Goal: Transaction & Acquisition: Purchase product/service

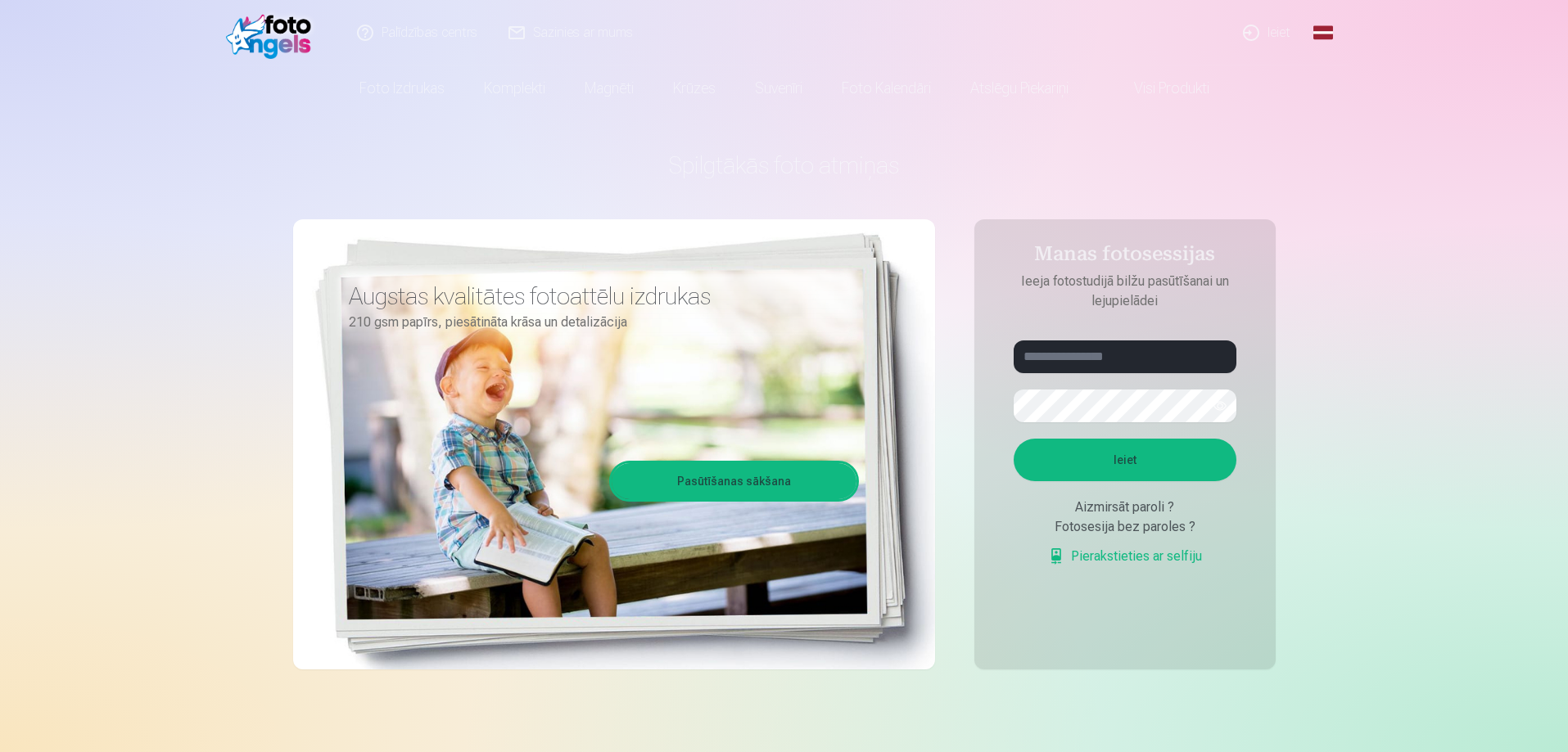
click at [779, 31] on link "Global" at bounding box center [1322, 33] width 33 height 65
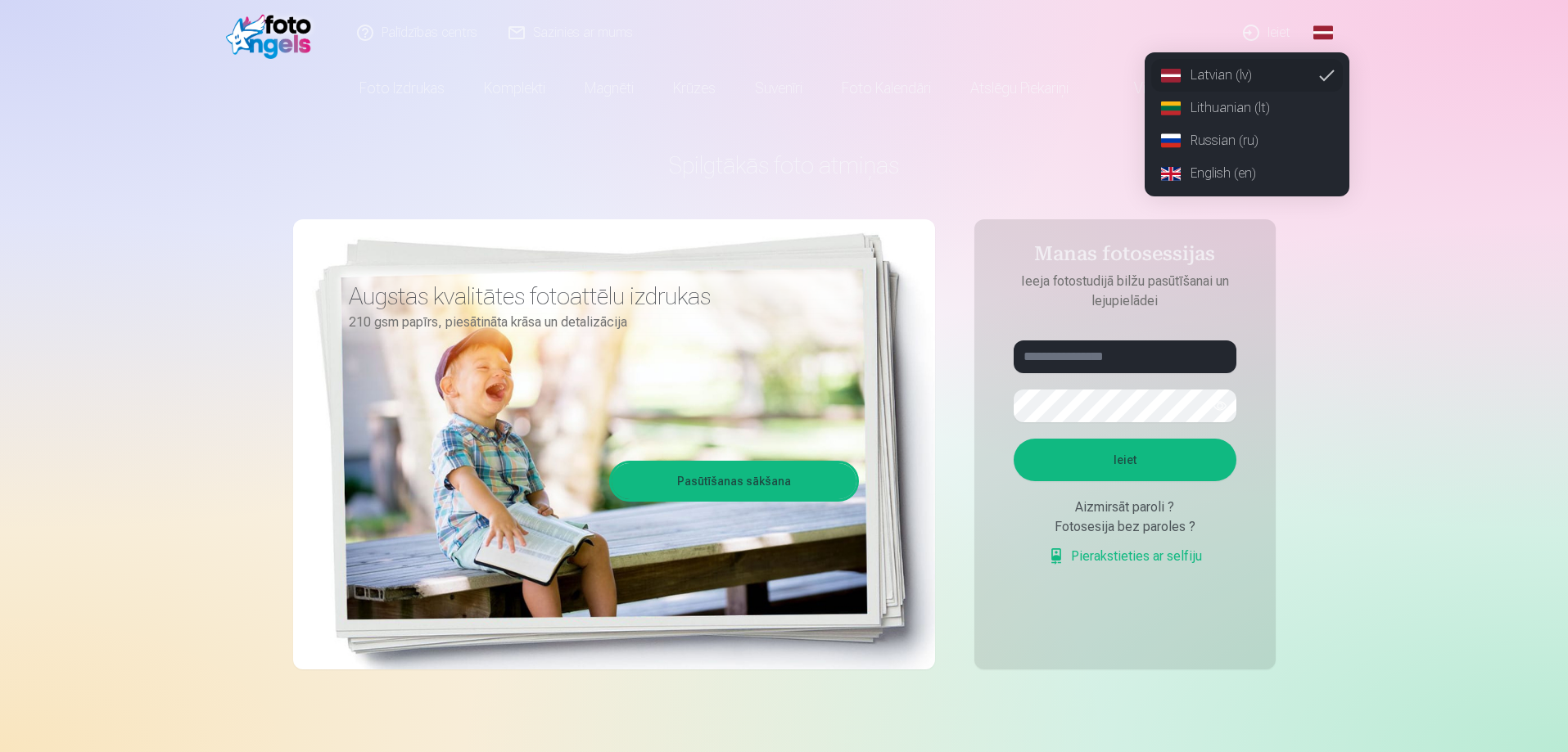
click at [779, 101] on link "Lithuanian (lt)" at bounding box center [1246, 108] width 191 height 33
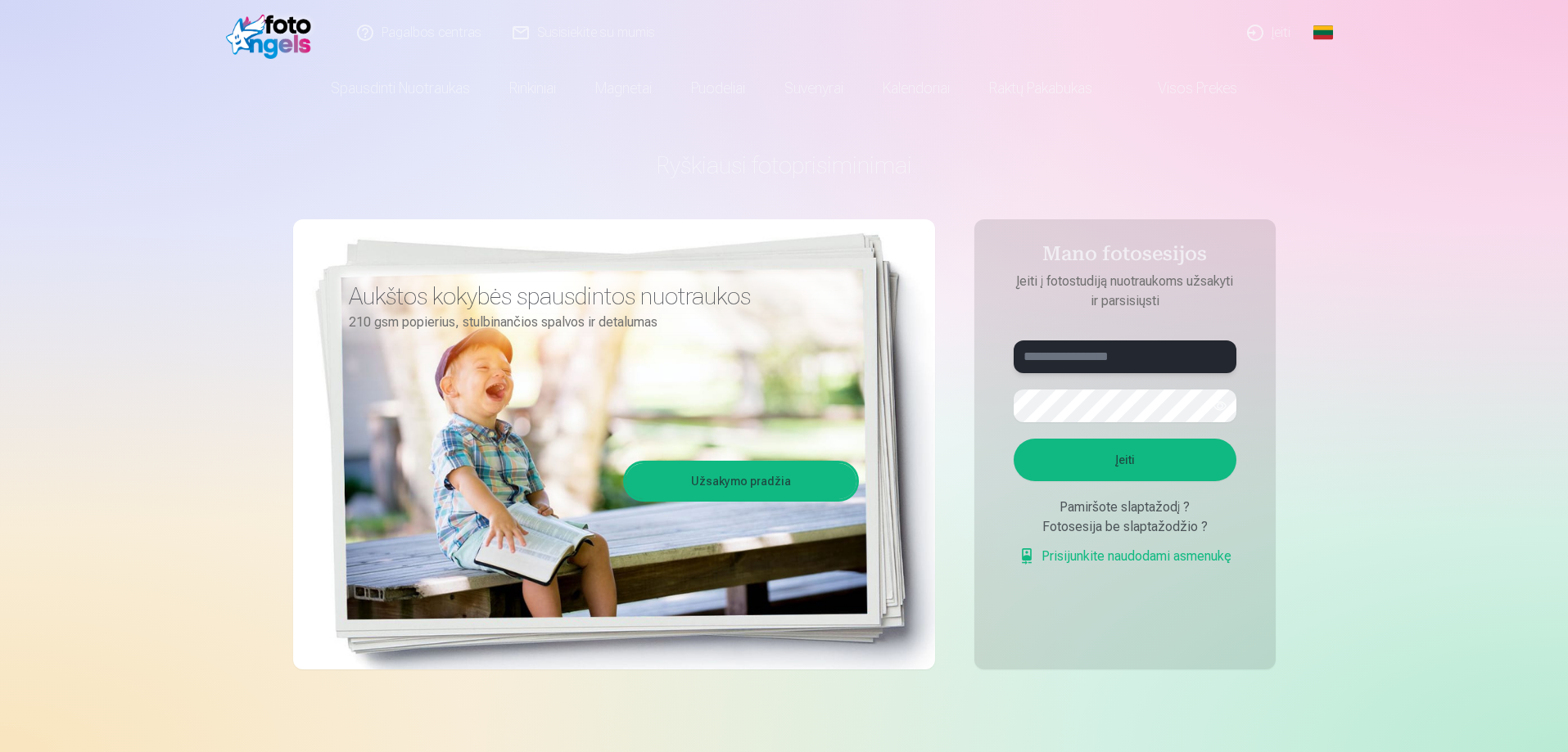
click at [779, 358] on input "text" at bounding box center [1124, 356] width 222 height 33
click at [779, 558] on link "Prisijunkite naudodami asmenukę" at bounding box center [1124, 556] width 213 height 20
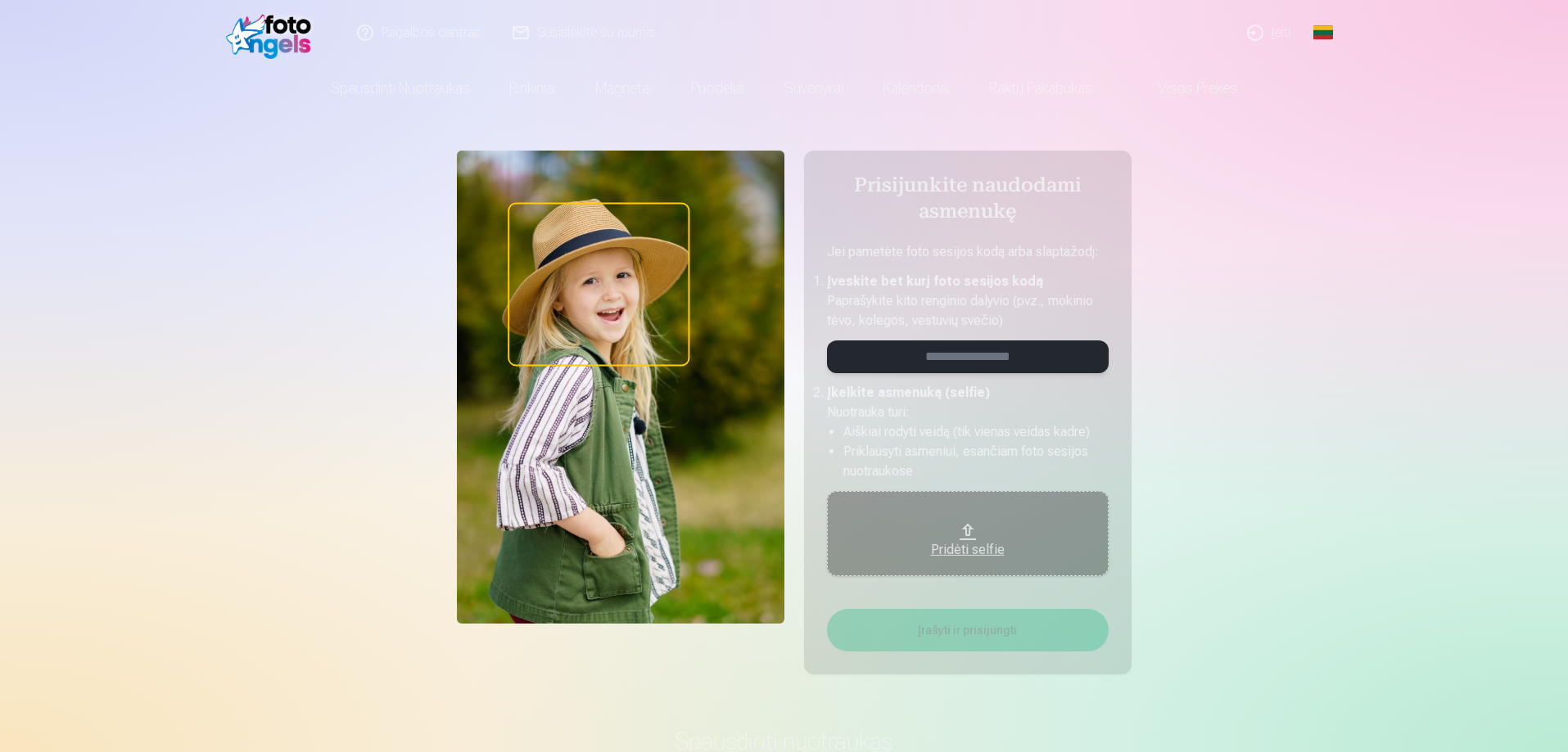
click at [779, 357] on input "email" at bounding box center [967, 356] width 282 height 33
click at [779, 95] on link "Visos prekės" at bounding box center [1184, 88] width 145 height 46
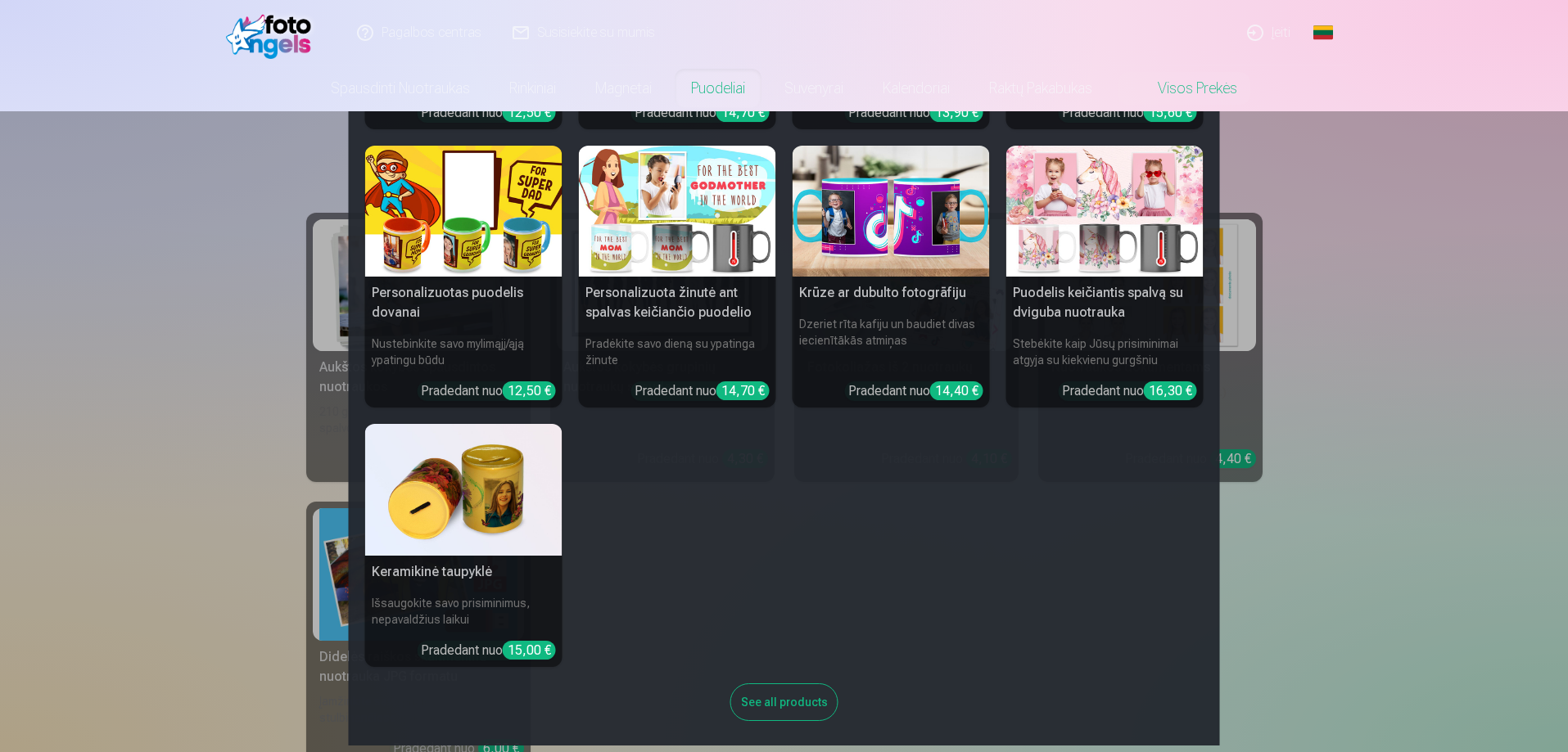
scroll to position [289, 0]
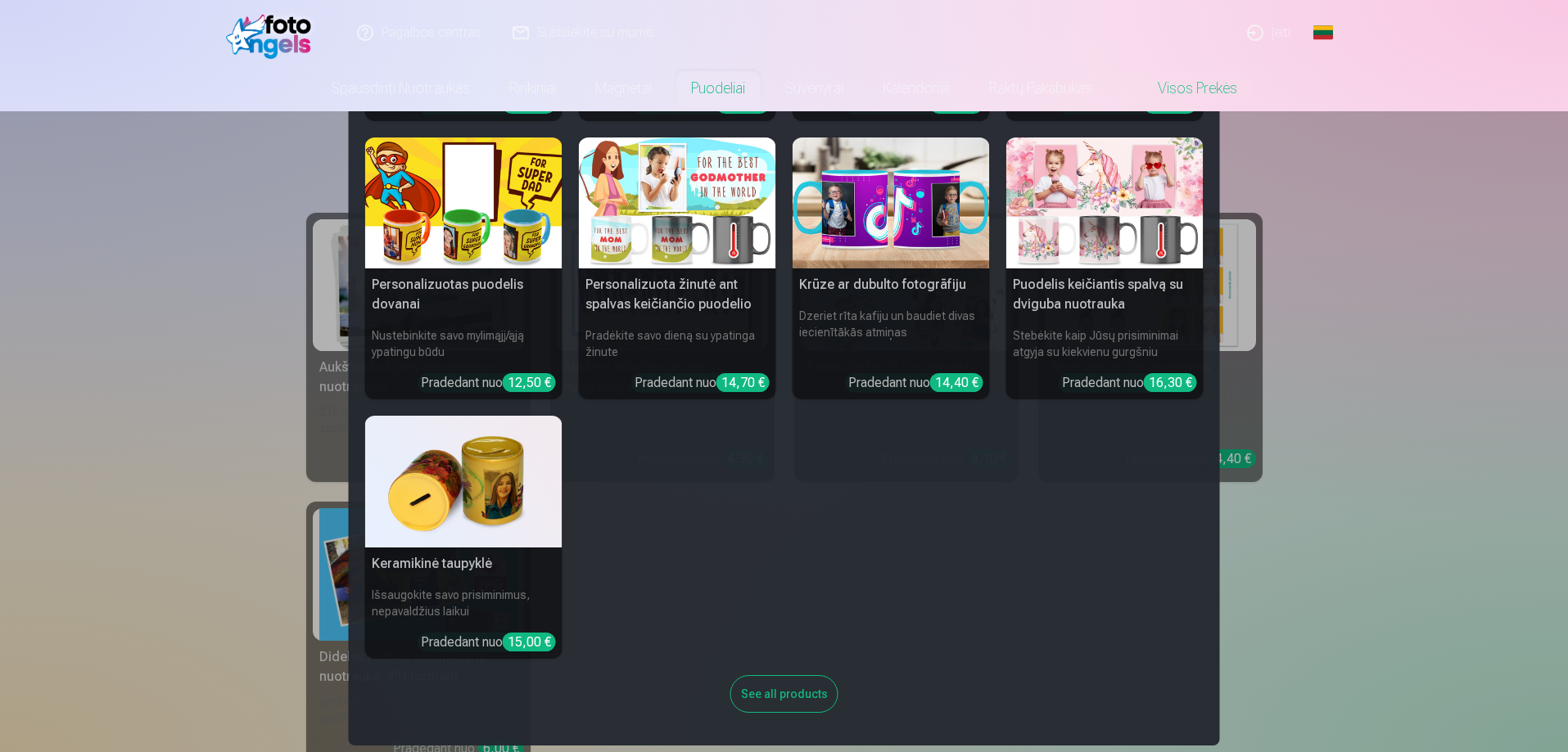
click at [84, 272] on nav "Personalizuotas keramikinis puodelis 330 ml Gerkite savo rytinę kavą stilingai …" at bounding box center [784, 428] width 1568 height 634
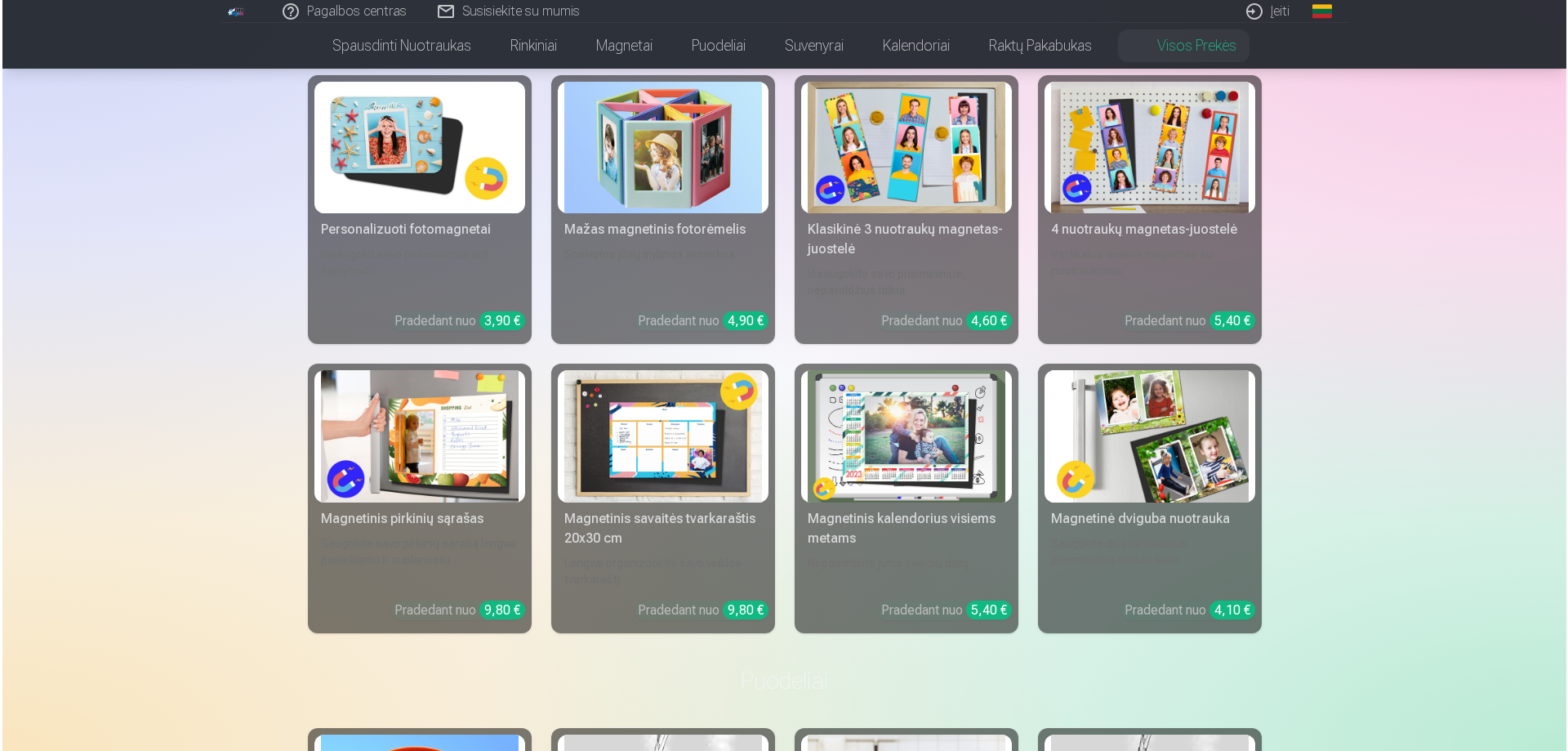
scroll to position [566, 0]
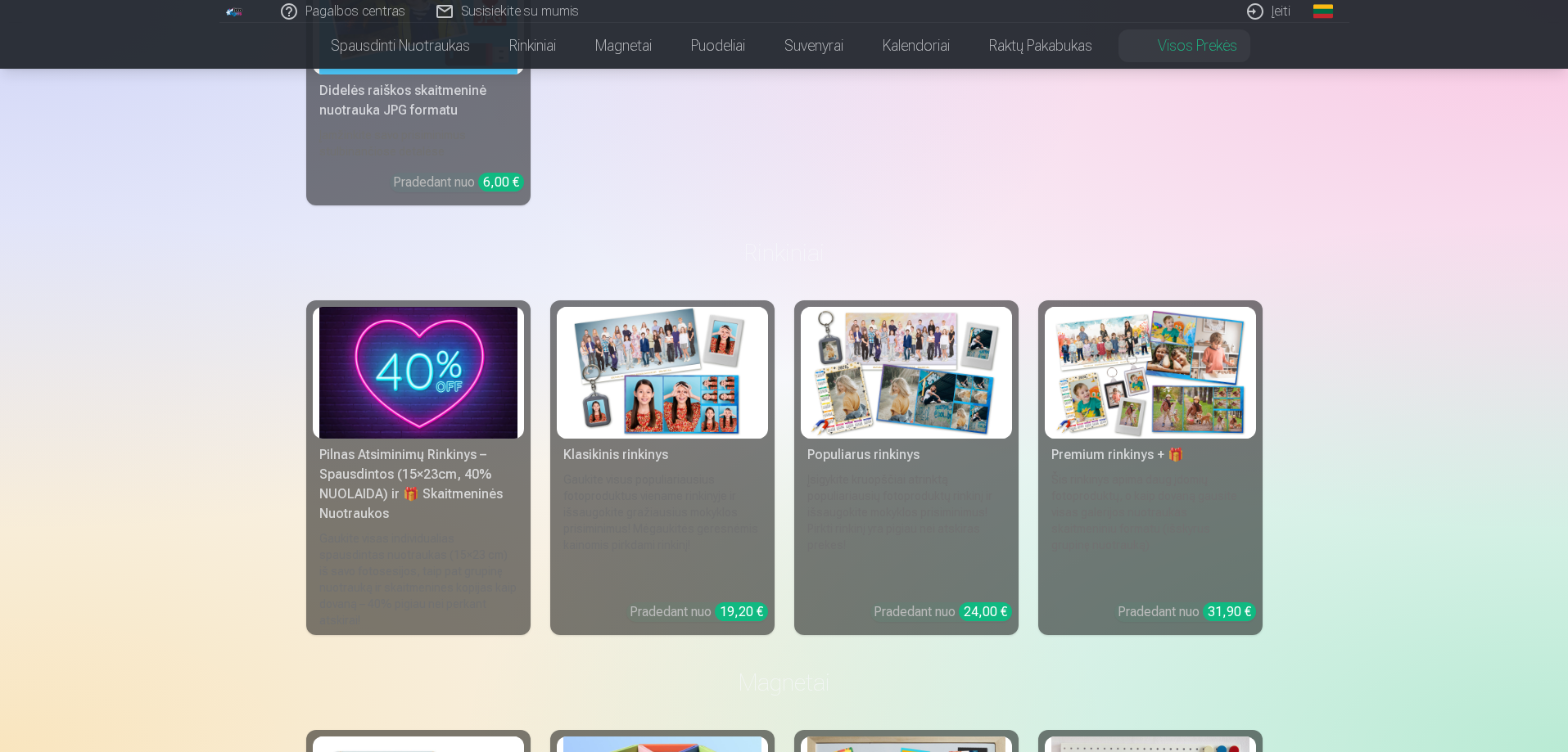
click at [779, 12] on link "Įeiti" at bounding box center [1269, 11] width 74 height 23
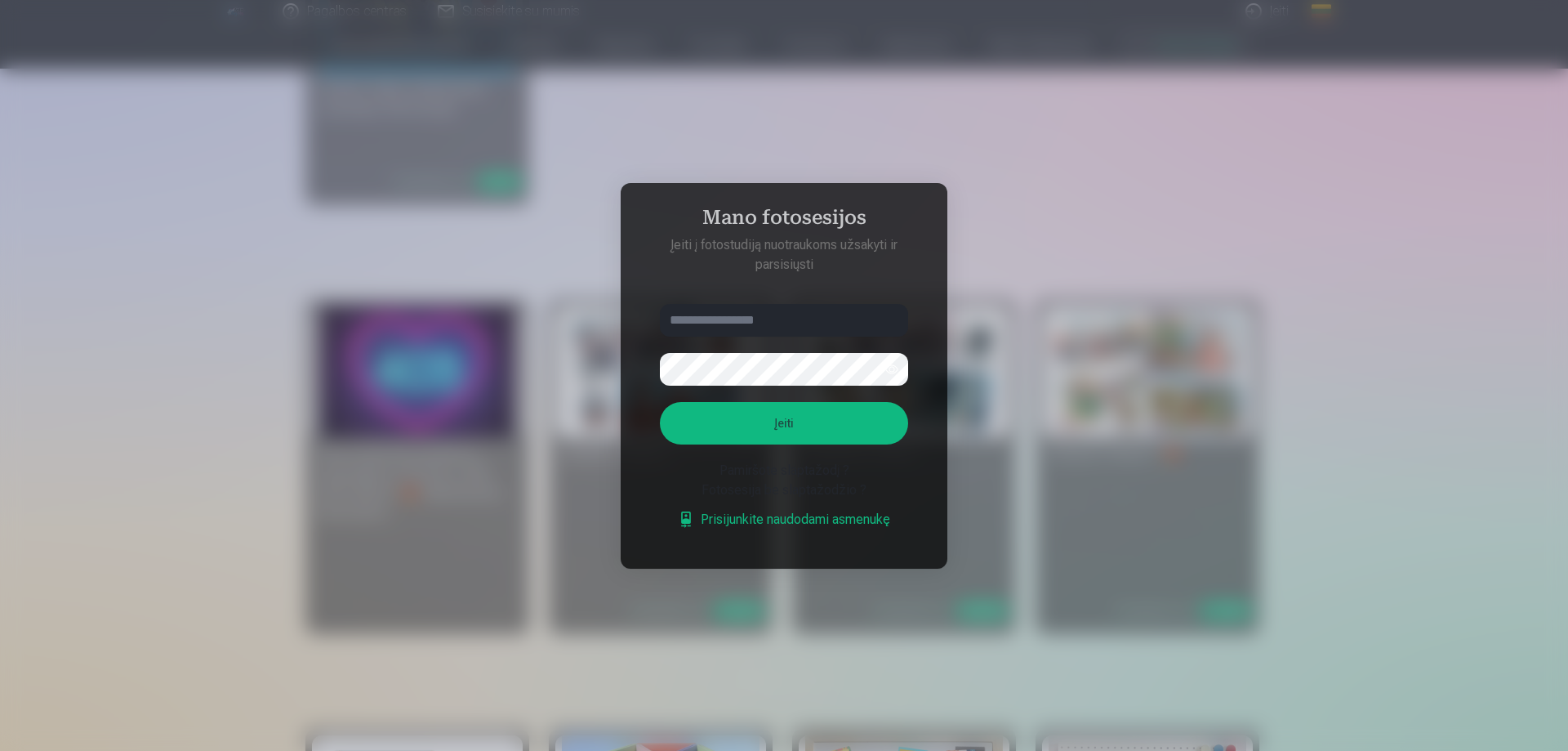
click at [777, 310] on input "text" at bounding box center [784, 320] width 249 height 33
